Goal: Task Accomplishment & Management: Use online tool/utility

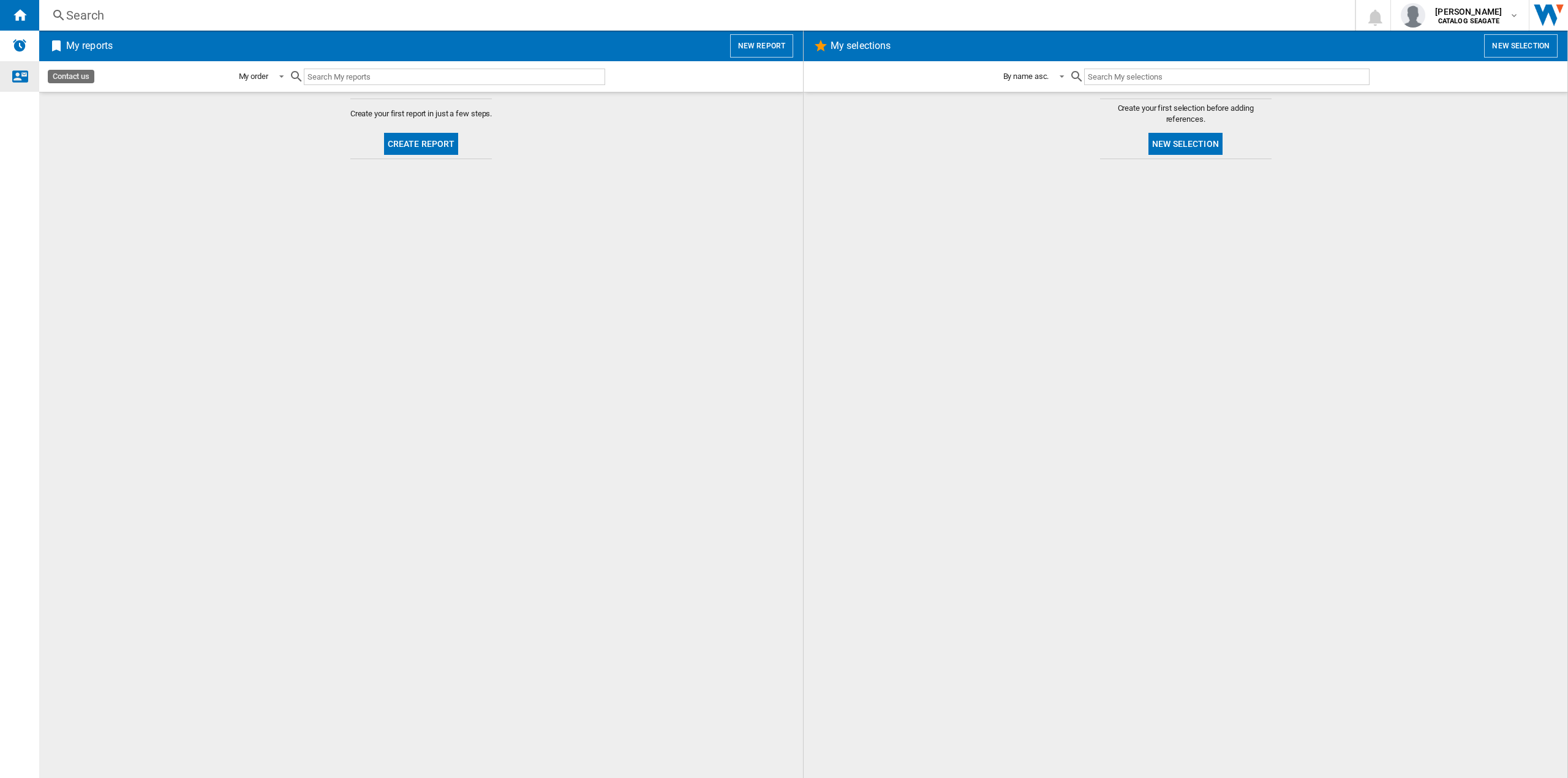
click at [20, 76] on ng-md-icon "Contact us" at bounding box center [20, 75] width 15 height 15
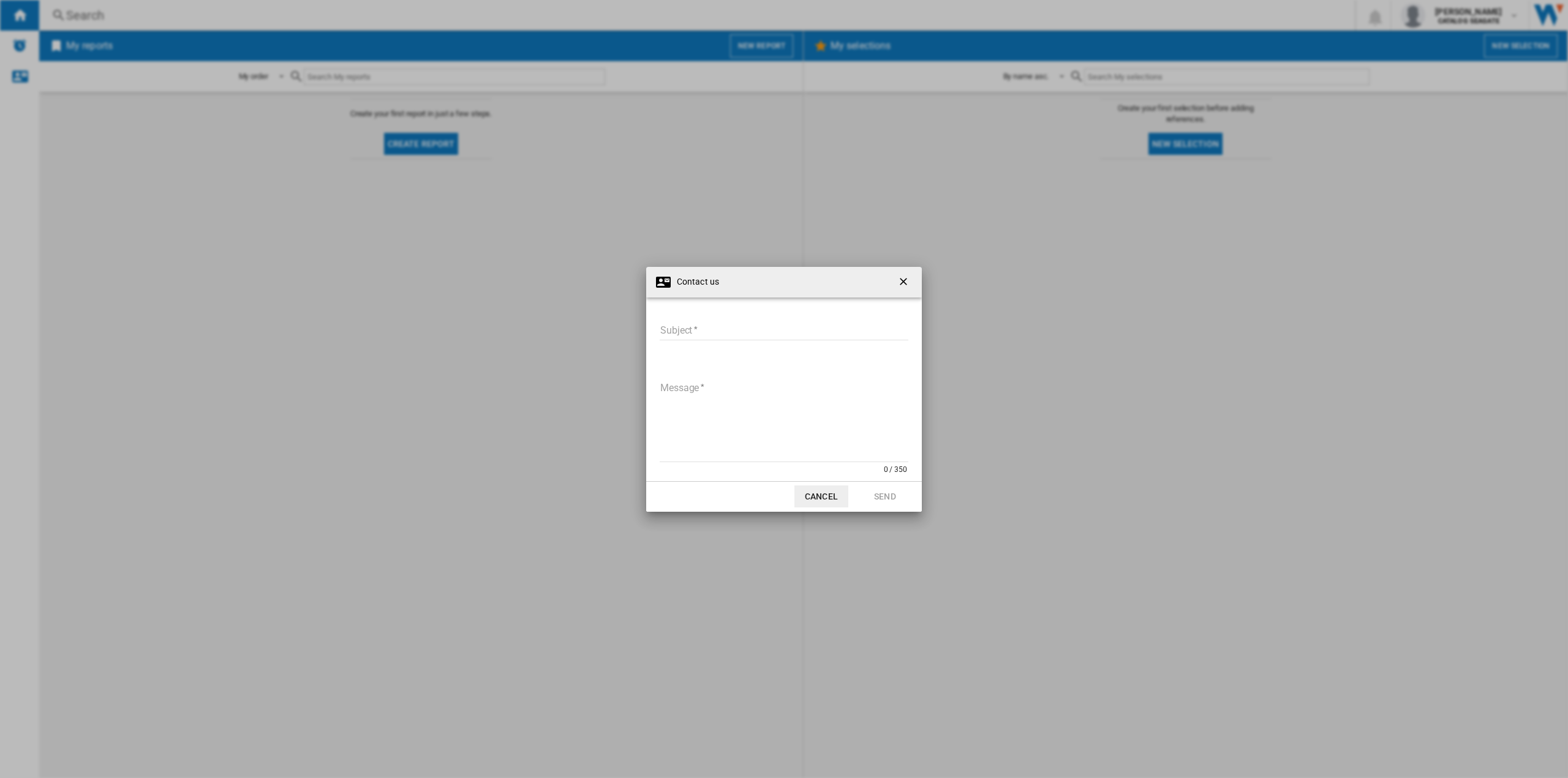
click at [896, 276] on button "button" at bounding box center [905, 283] width 25 height 25
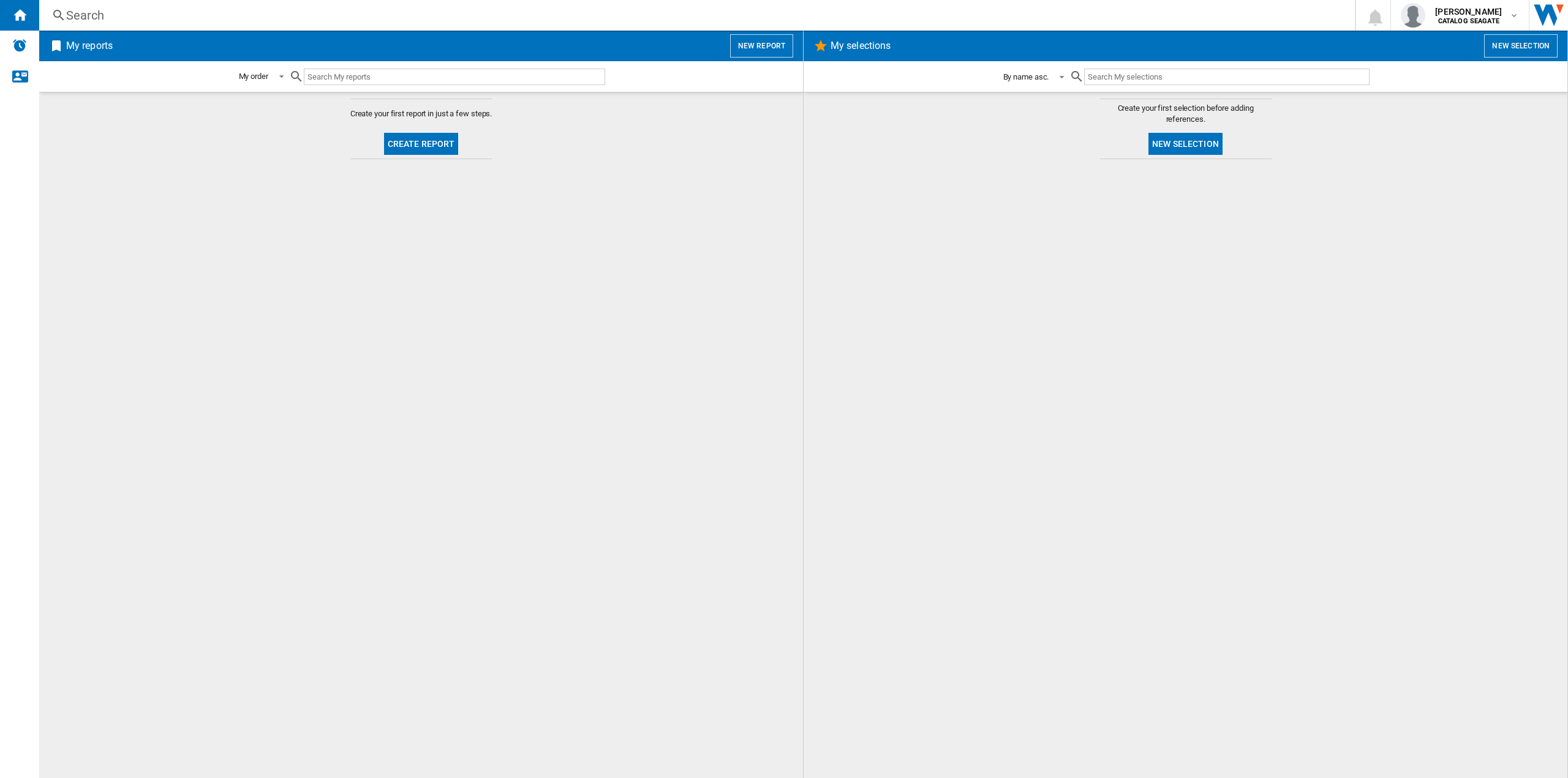
click at [1062, 74] on span at bounding box center [1057, 75] width 15 height 11
drag, startPoint x: 1048, startPoint y: 100, endPoint x: 1080, endPoint y: 120, distance: 37.7
click at [1049, 102] on md-option "By name desc." at bounding box center [1036, 106] width 88 height 29
click at [1203, 146] on button "New selection" at bounding box center [1185, 144] width 74 height 22
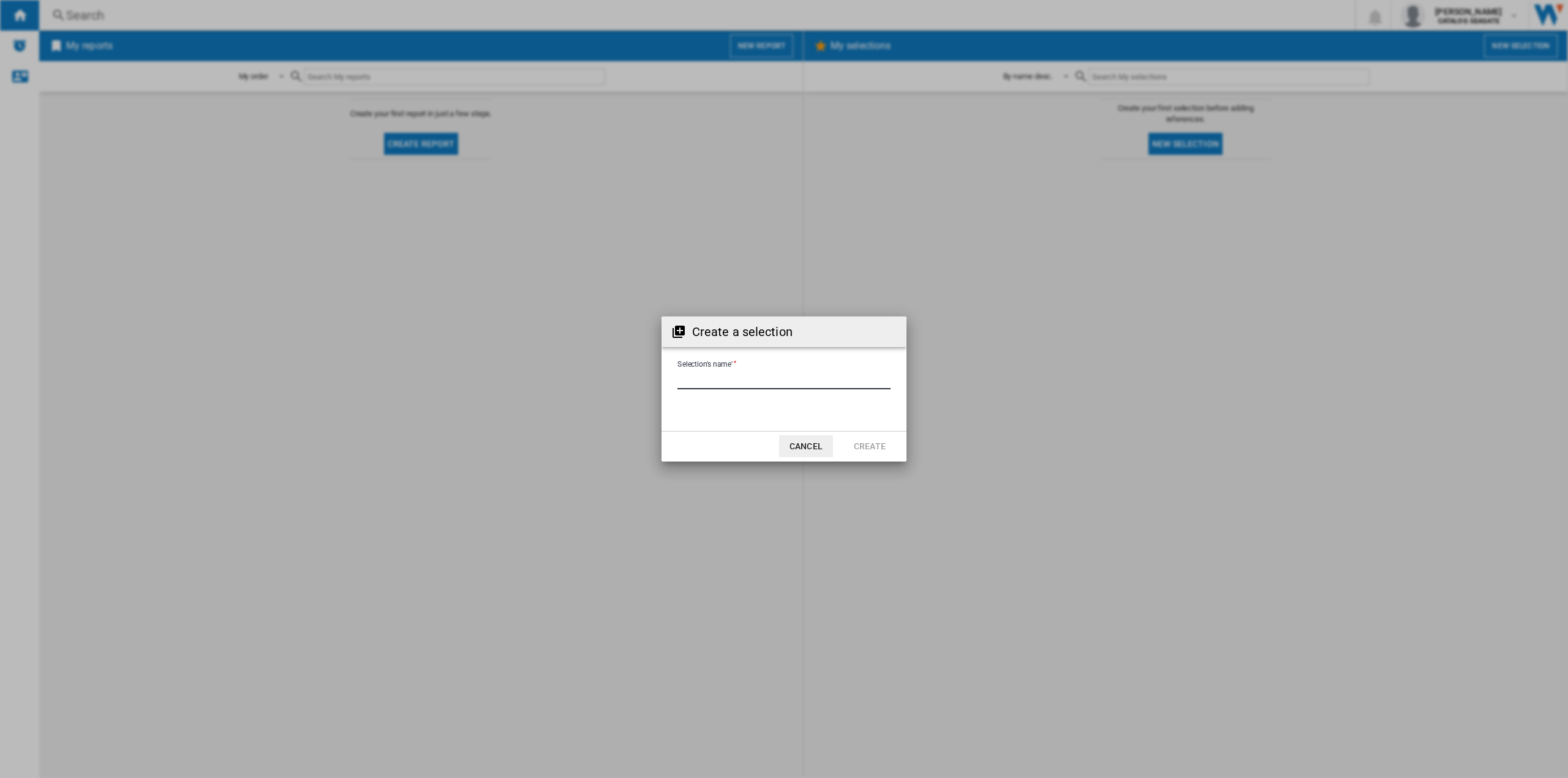
click at [734, 379] on input "Selection's name'" at bounding box center [784, 380] width 213 height 19
type input "*******"
click at [867, 431] on md-dialog-actions "Cancel Create" at bounding box center [784, 446] width 245 height 31
click at [876, 447] on button "Create" at bounding box center [870, 446] width 54 height 22
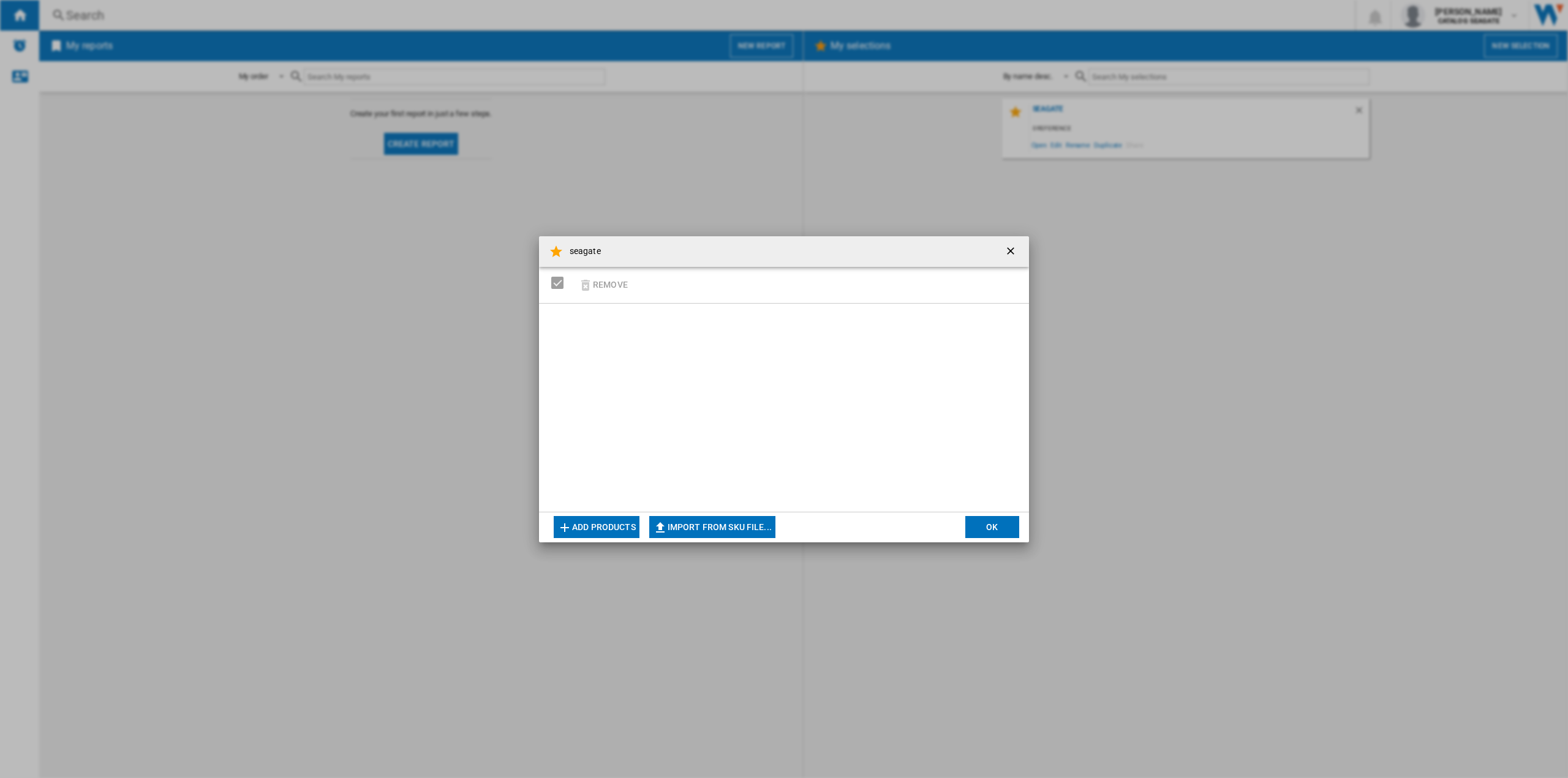
click at [1012, 248] on ng-md-icon "getI18NText('BUTTONS.CLOSE_DIALOG')" at bounding box center [1011, 252] width 15 height 15
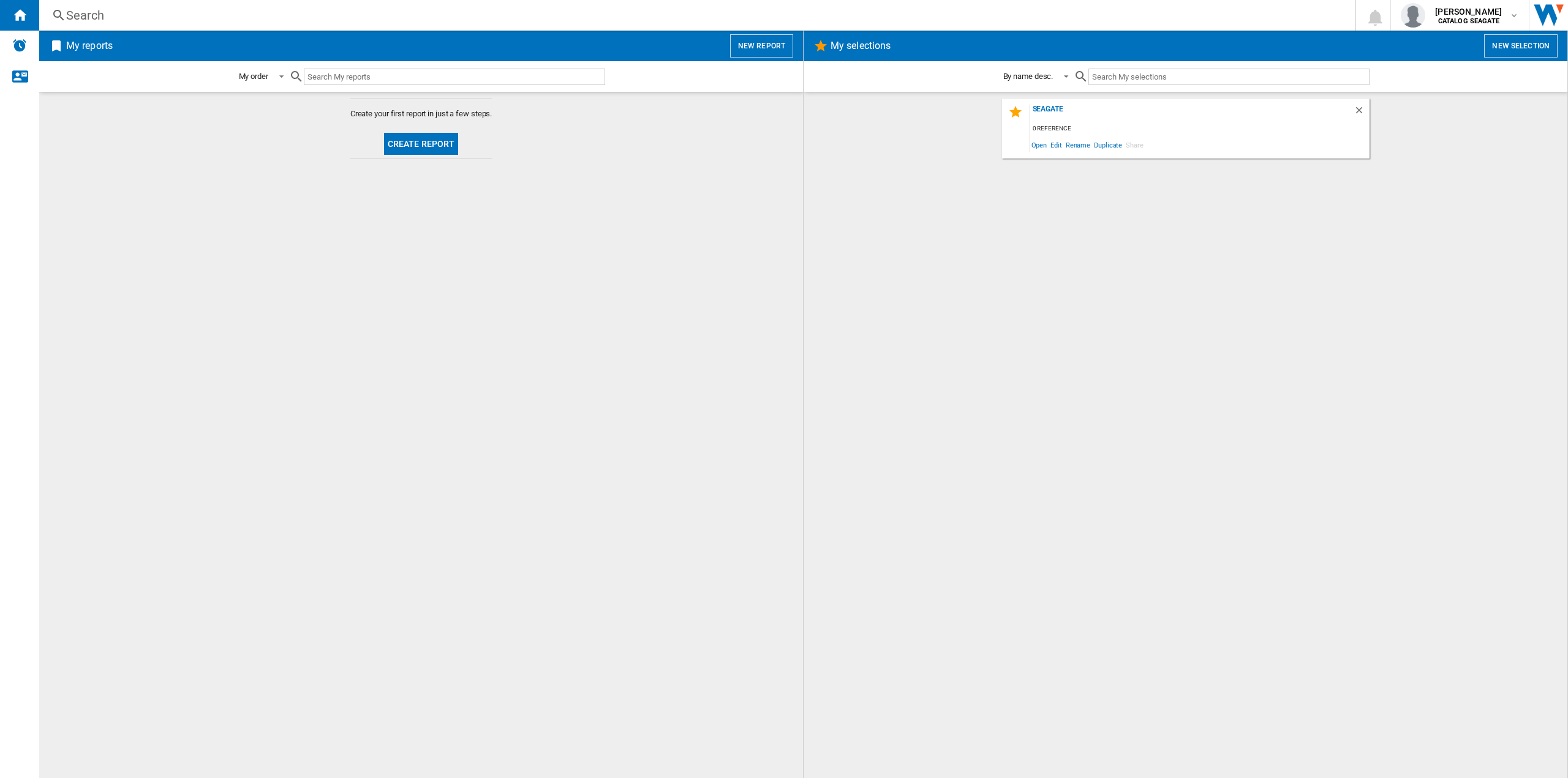
click at [534, 78] on input "text" at bounding box center [455, 76] width 301 height 17
type input "Seagate"
click at [408, 142] on button "Create report" at bounding box center [421, 144] width 74 height 22
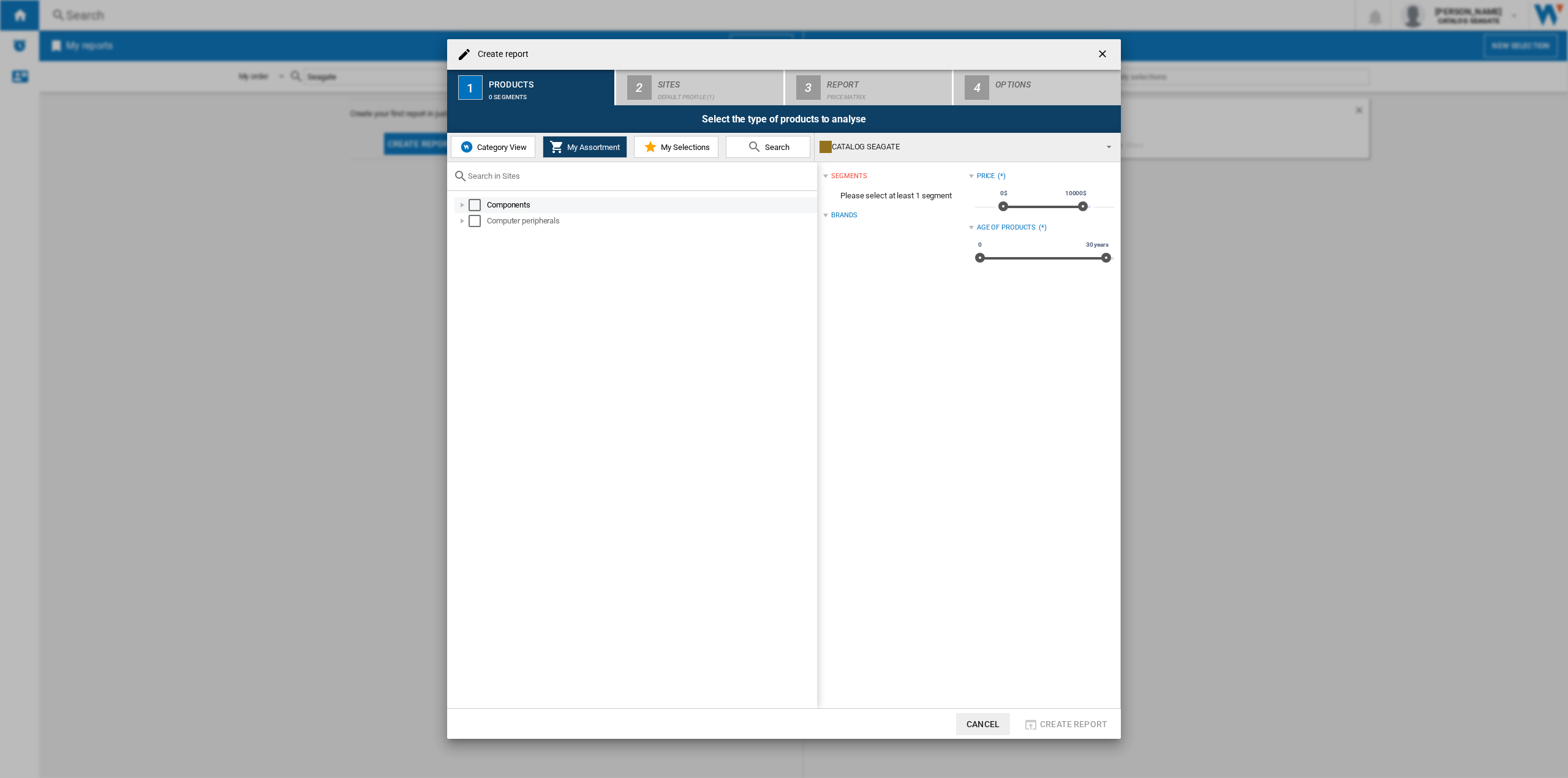
click at [459, 203] on div at bounding box center [463, 206] width 12 height 12
click at [496, 234] on md-checkbox "Select" at bounding box center [491, 237] width 19 height 12
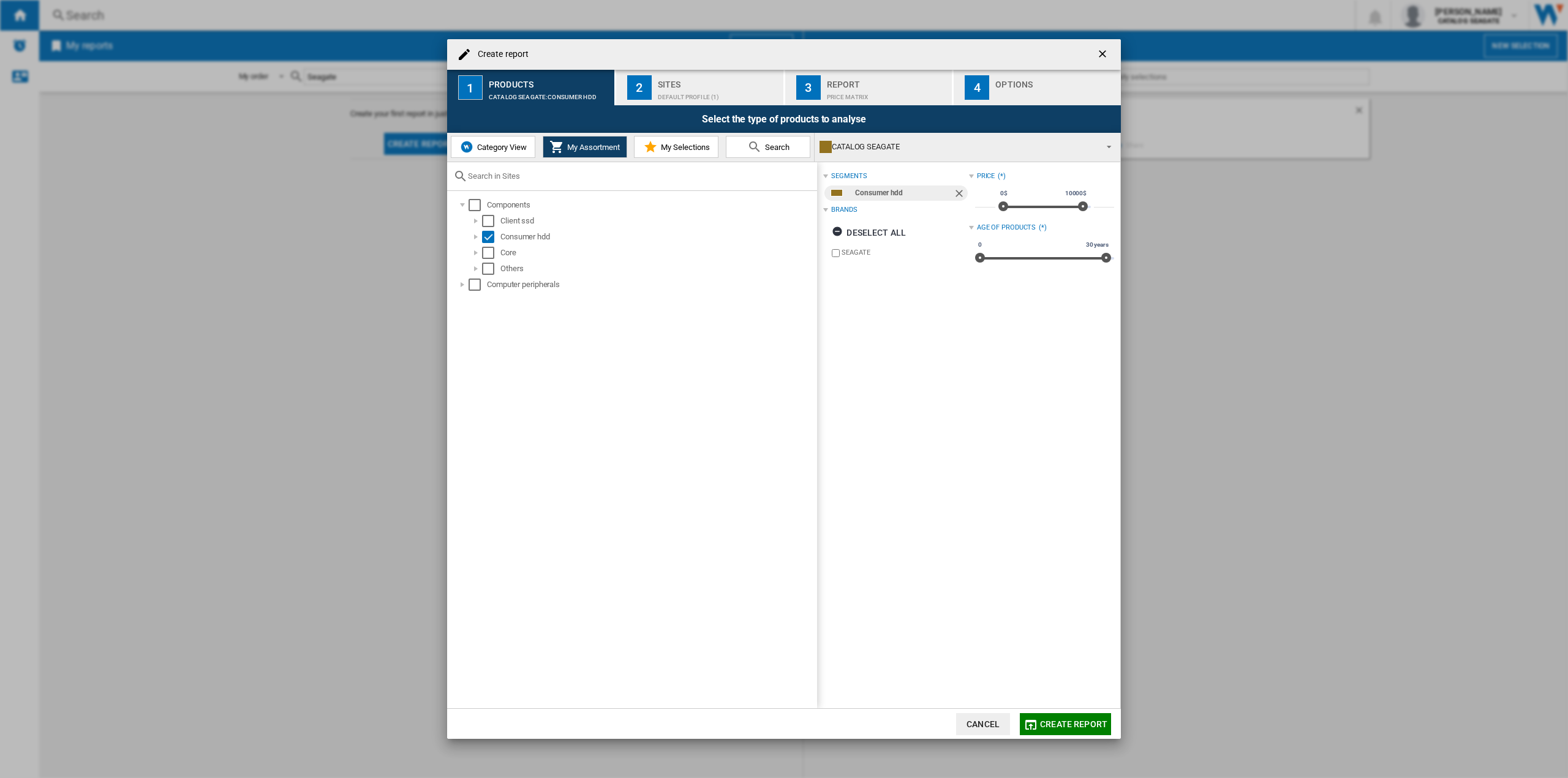
click at [1080, 724] on span "Create report" at bounding box center [1073, 724] width 67 height 10
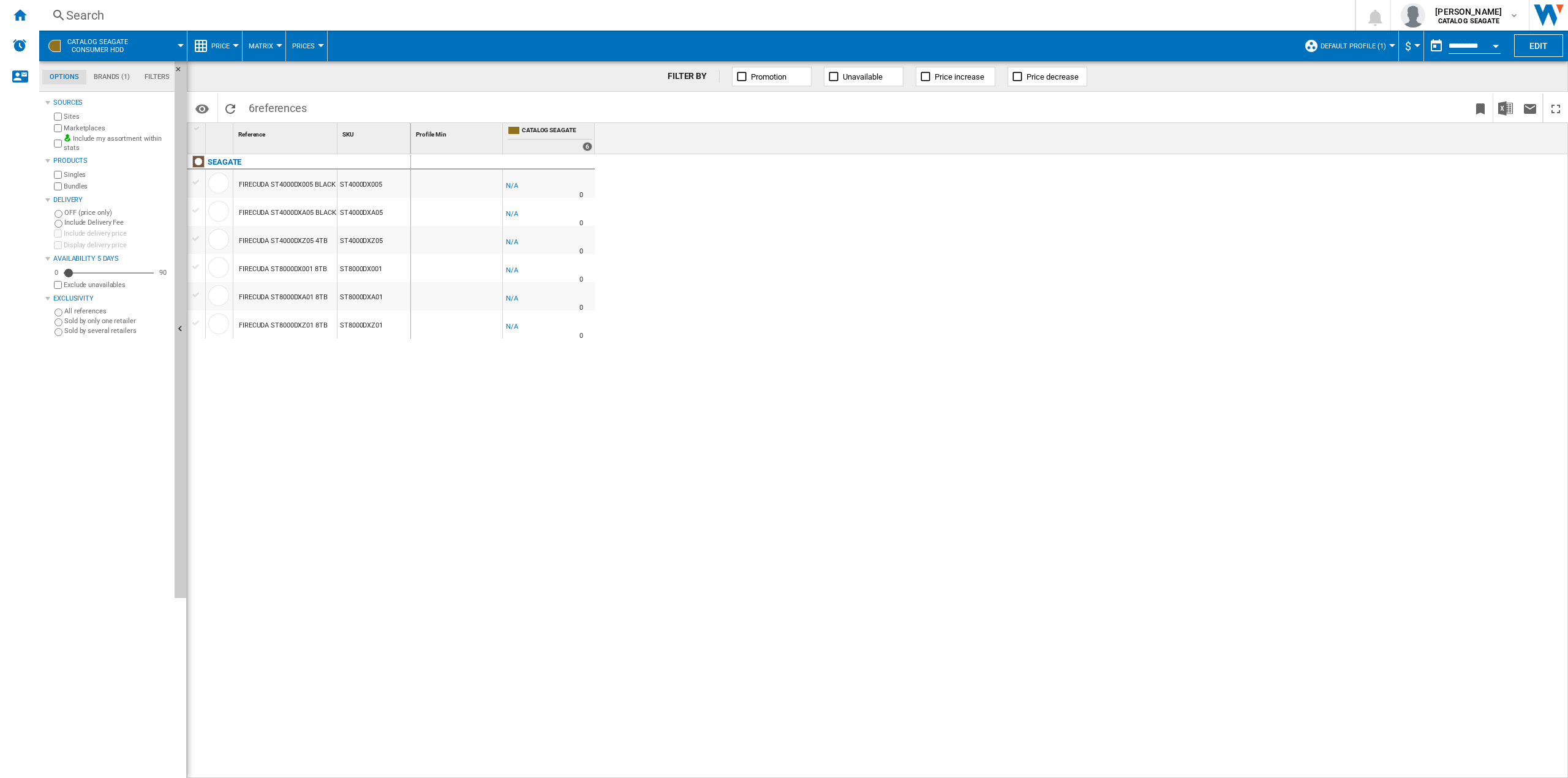
click at [290, 187] on div "FIRECUDA ST4000DX005 BLACK 4TB" at bounding box center [293, 185] width 110 height 28
